Goal: Information Seeking & Learning: Learn about a topic

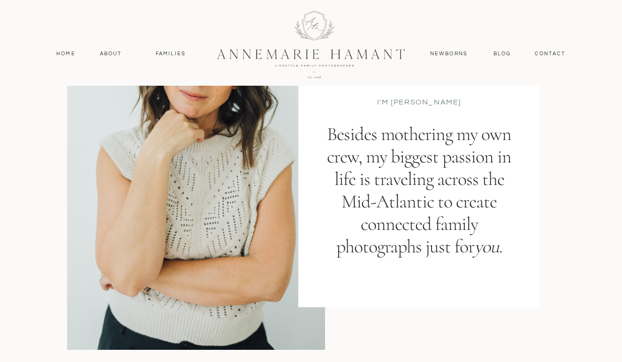
scroll to position [164, 0]
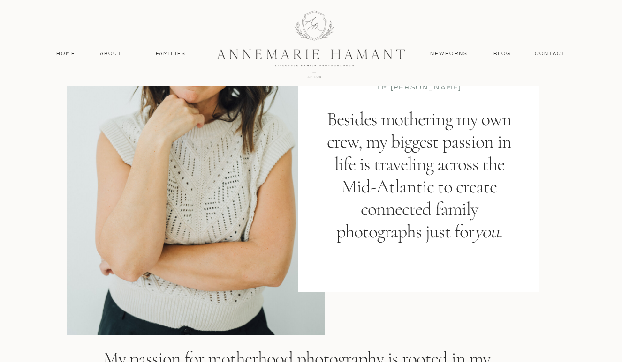
click at [322, 22] on div at bounding box center [310, 43] width 251 height 109
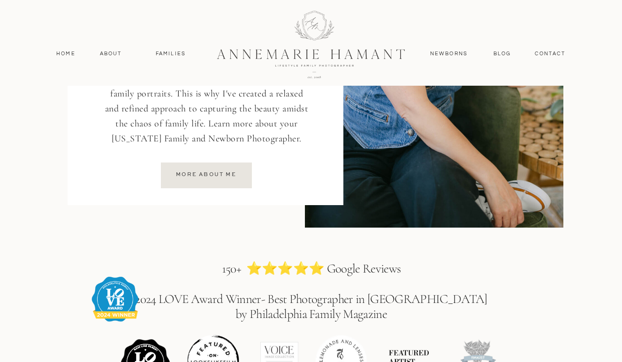
scroll to position [1413, 0]
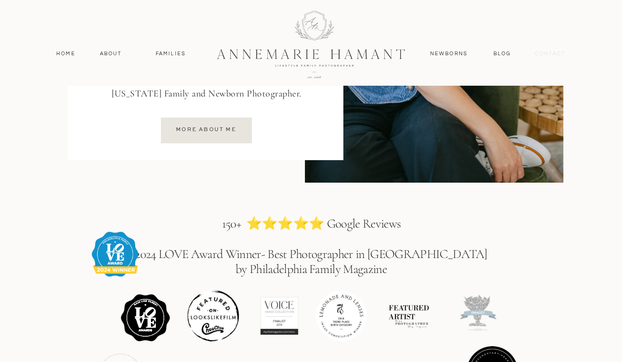
click at [553, 53] on nav "contact" at bounding box center [549, 54] width 41 height 8
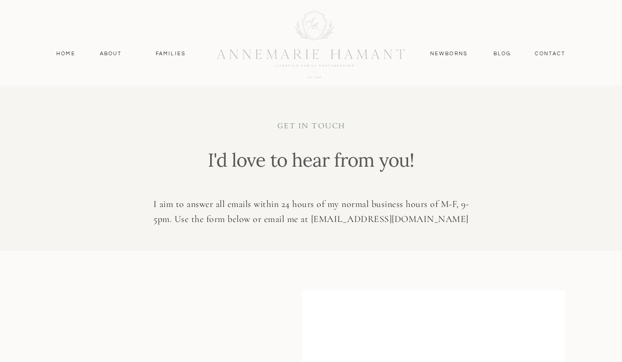
scroll to position [251, 0]
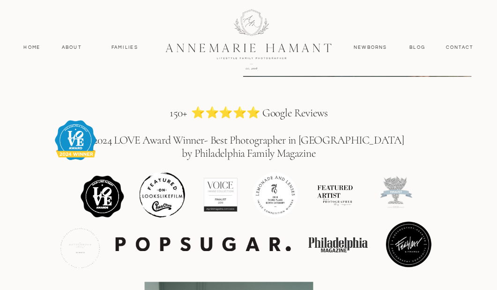
scroll to position [1349, 0]
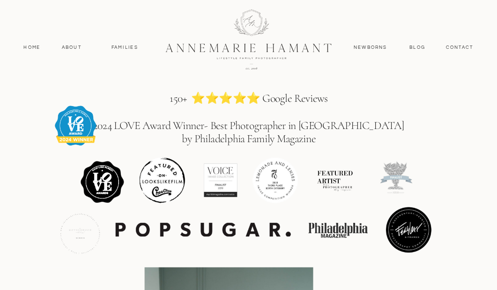
click at [224, 177] on div at bounding box center [220, 179] width 57 height 53
click at [179, 174] on div at bounding box center [162, 180] width 57 height 51
click at [110, 175] on div at bounding box center [102, 182] width 48 height 48
click at [401, 183] on div at bounding box center [396, 180] width 57 height 51
click at [422, 44] on nav "Blog" at bounding box center [418, 47] width 20 height 7
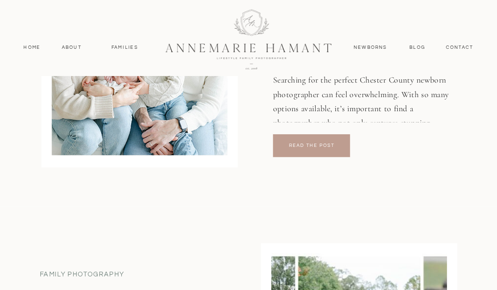
scroll to position [1503, 0]
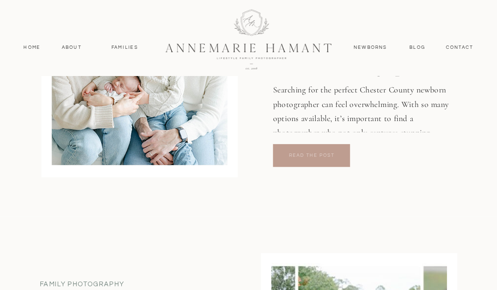
click at [326, 152] on p "read the post" at bounding box center [311, 155] width 52 height 6
